Goal: Find specific page/section: Find specific page/section

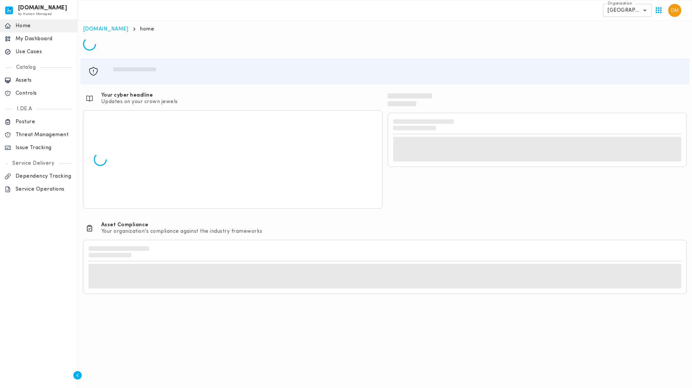
click at [38, 147] on p "Issue Tracking" at bounding box center [44, 148] width 57 height 6
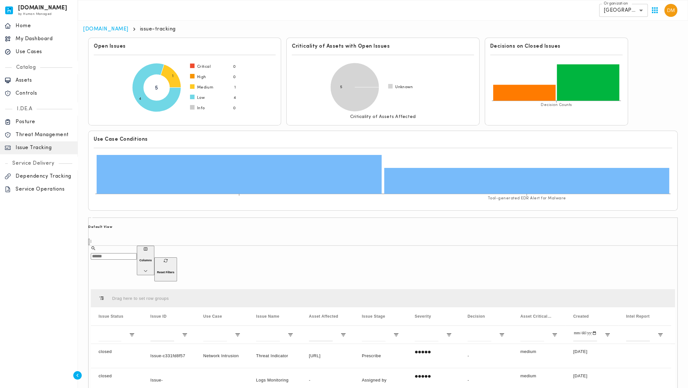
scroll to position [86, 0]
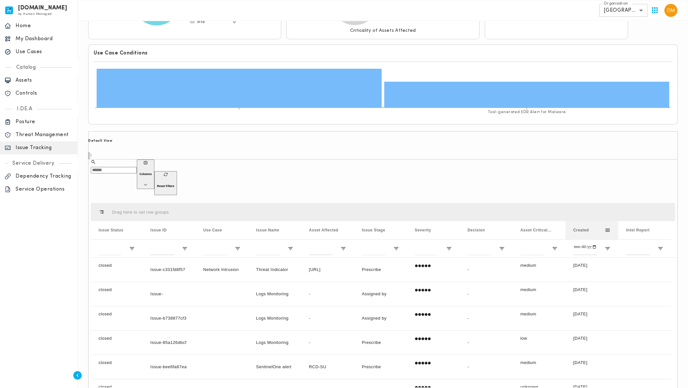
click at [599, 223] on div "Created" at bounding box center [588, 230] width 31 height 15
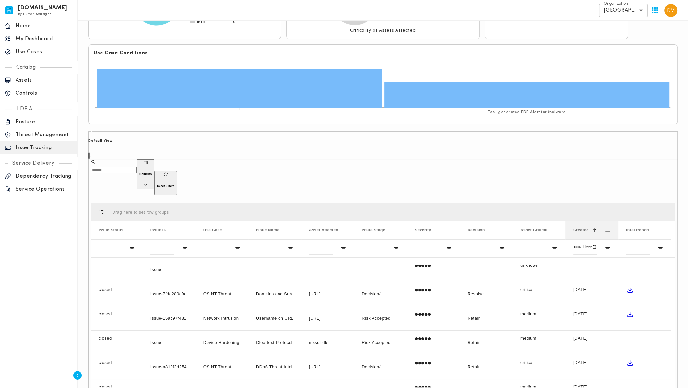
click at [585, 228] on span "Created" at bounding box center [581, 230] width 16 height 5
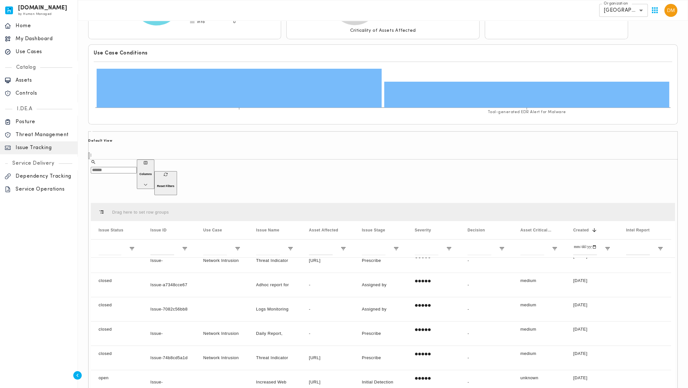
scroll to position [260, 0]
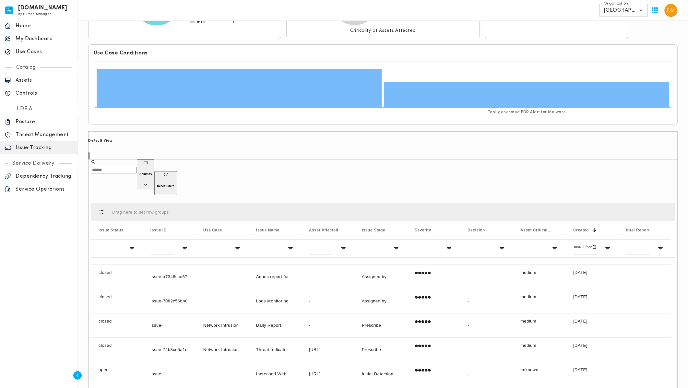
click at [460, 203] on div "Drag here to set row groups" at bounding box center [383, 212] width 584 height 18
